Goal: Task Accomplishment & Management: Use online tool/utility

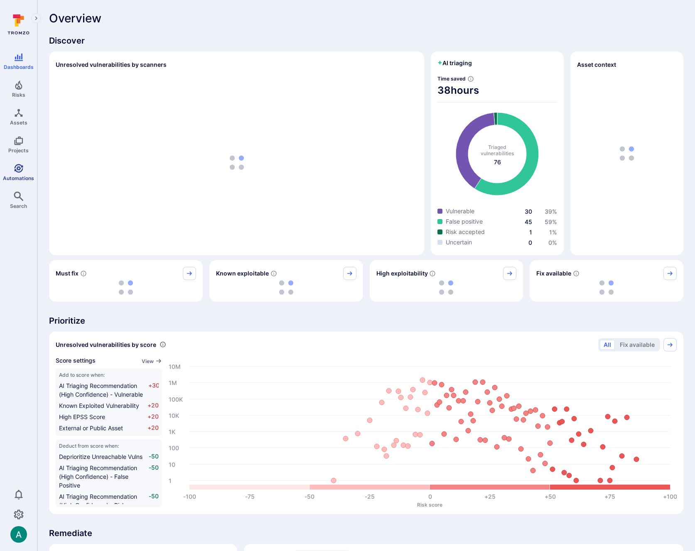
click at [23, 172] on icon "Automations" at bounding box center [19, 169] width 10 height 10
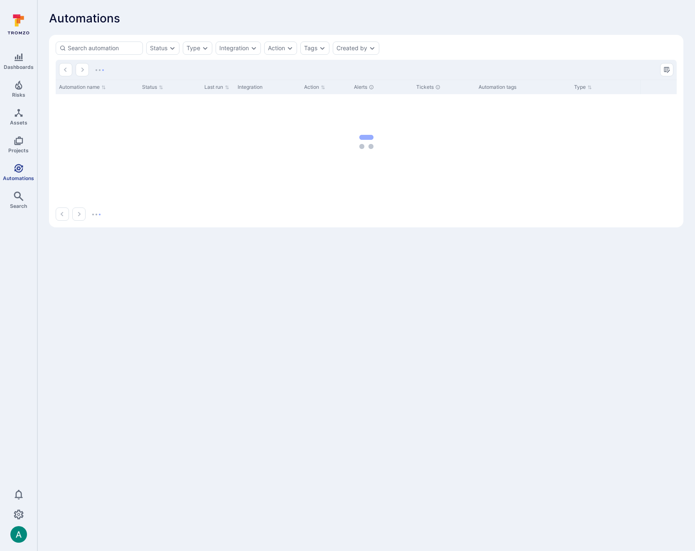
click at [16, 169] on icon "Automations" at bounding box center [19, 169] width 10 height 10
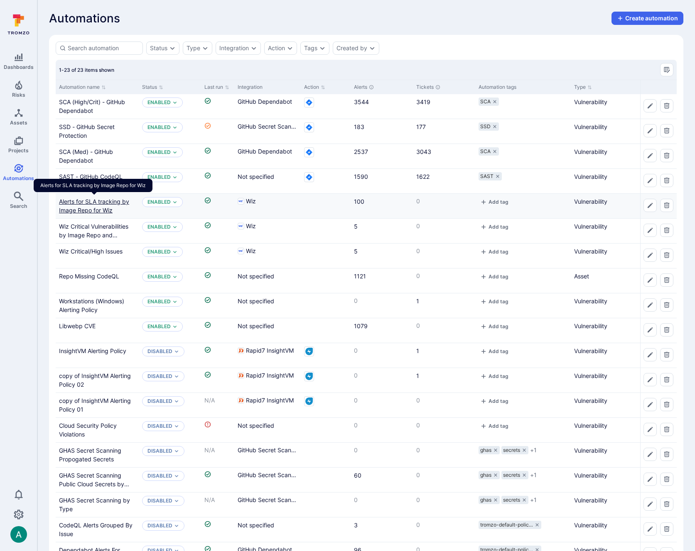
click at [71, 200] on link "Alerts for SLA tracking by Image Repo for Wiz" at bounding box center [94, 206] width 70 height 16
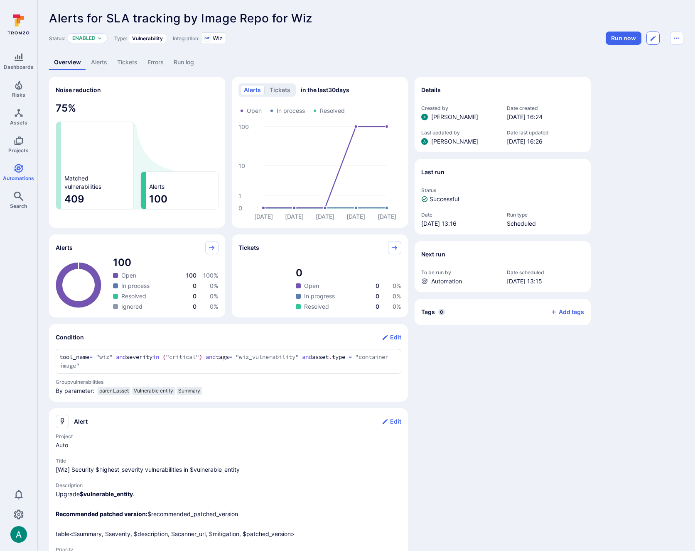
click at [657, 40] on button "Edit automation" at bounding box center [652, 38] width 13 height 13
